Goal: Task Accomplishment & Management: Complete application form

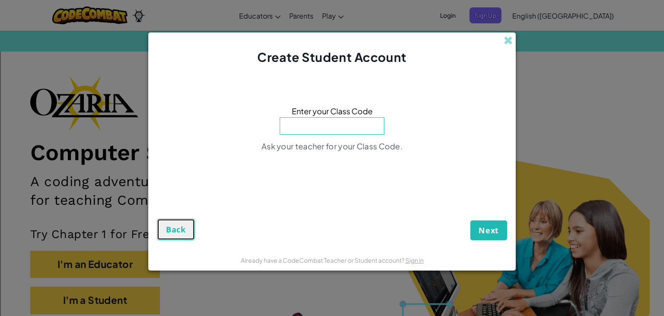
drag, startPoint x: 184, startPoint y: 223, endPoint x: 380, endPoint y: 115, distance: 223.2
click at [363, 121] on form "Enter your Class Code Ask your teacher for your Class Code. Next Back" at bounding box center [331, 157] width 367 height 183
drag, startPoint x: 168, startPoint y: 237, endPoint x: 169, endPoint y: 233, distance: 4.8
click at [169, 233] on button "Back" at bounding box center [176, 229] width 38 height 22
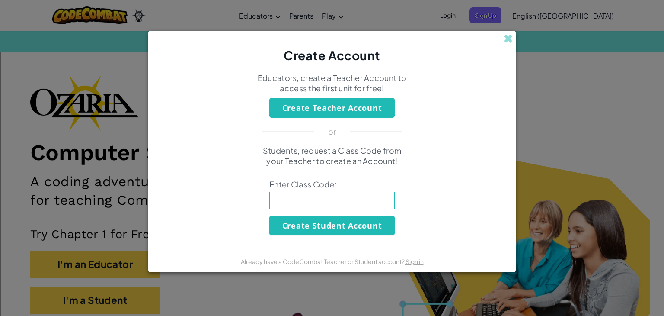
click at [560, 99] on div "Create Account Educators, create a Teacher Account to access the first unit for…" at bounding box center [332, 158] width 664 height 316
click at [531, 75] on div "Create Account Educators, create a Teacher Account to access the first unit for…" at bounding box center [332, 158] width 664 height 316
click at [505, 42] on span at bounding box center [508, 38] width 9 height 9
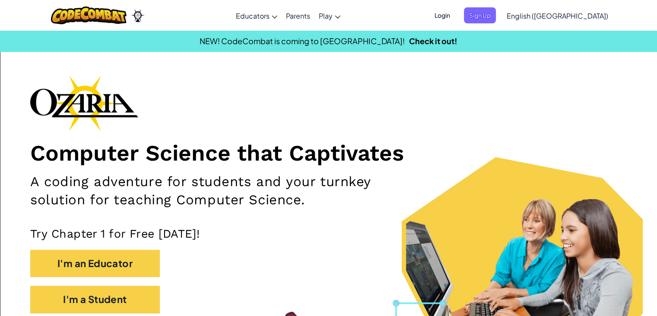
click at [456, 14] on span "Login" at bounding box center [443, 15] width 26 height 16
